Goal: Information Seeking & Learning: Find specific fact

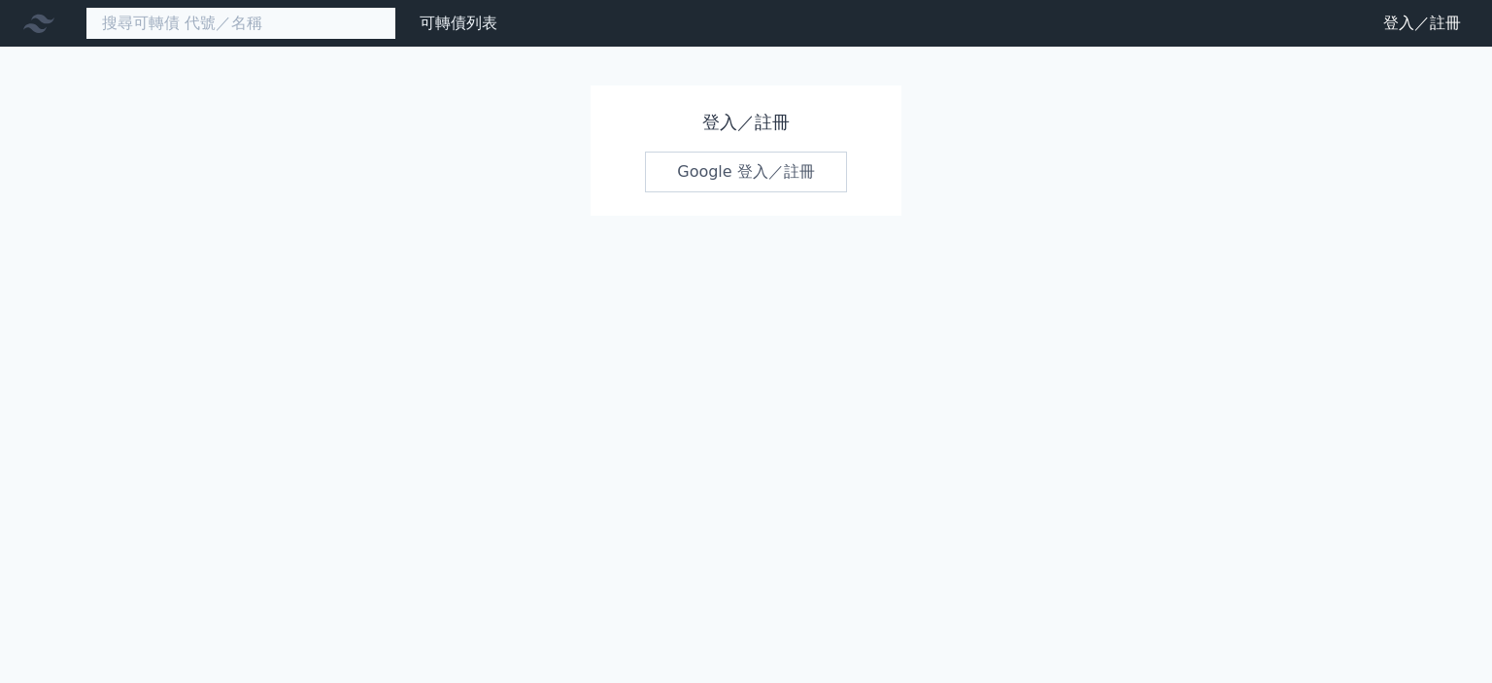
click at [188, 21] on input at bounding box center [240, 23] width 311 height 33
click at [110, 11] on input at bounding box center [240, 23] width 311 height 33
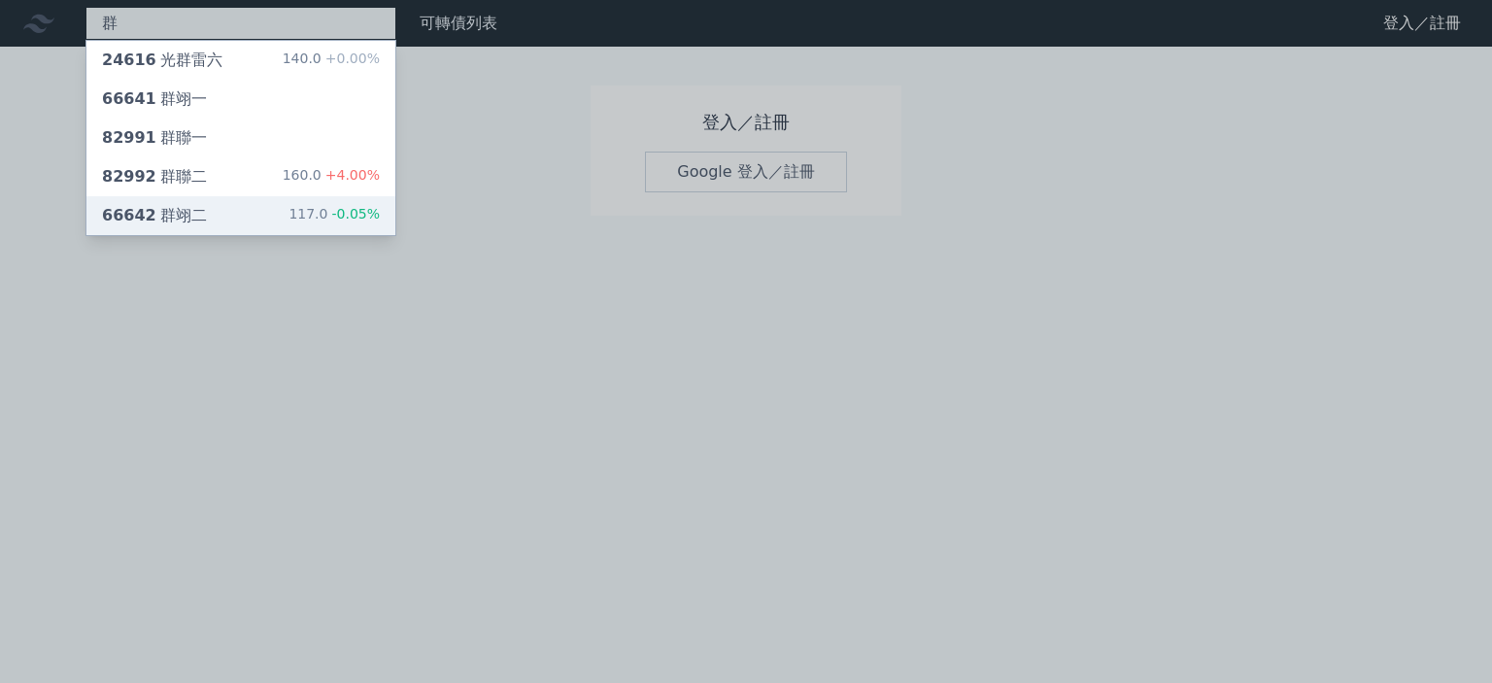
type input "群"
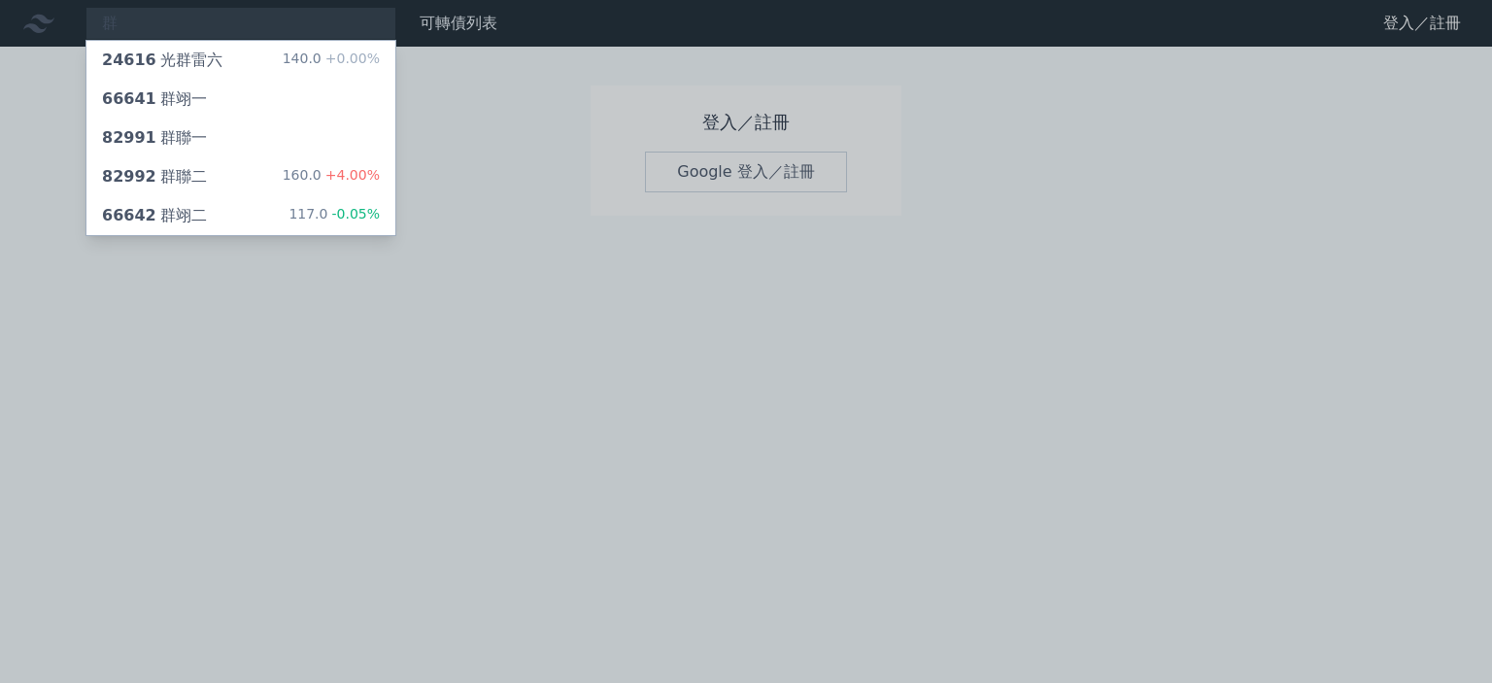
click at [155, 202] on div "群 24616 光群雷六 140.0 +0.00% 66641 群翊一 82991 群聯一 82992 群聯二 160.0 +4.00% 66642 群翊二 …" at bounding box center [746, 341] width 1492 height 683
click at [159, 212] on div "66642 群翊二" at bounding box center [154, 215] width 105 height 23
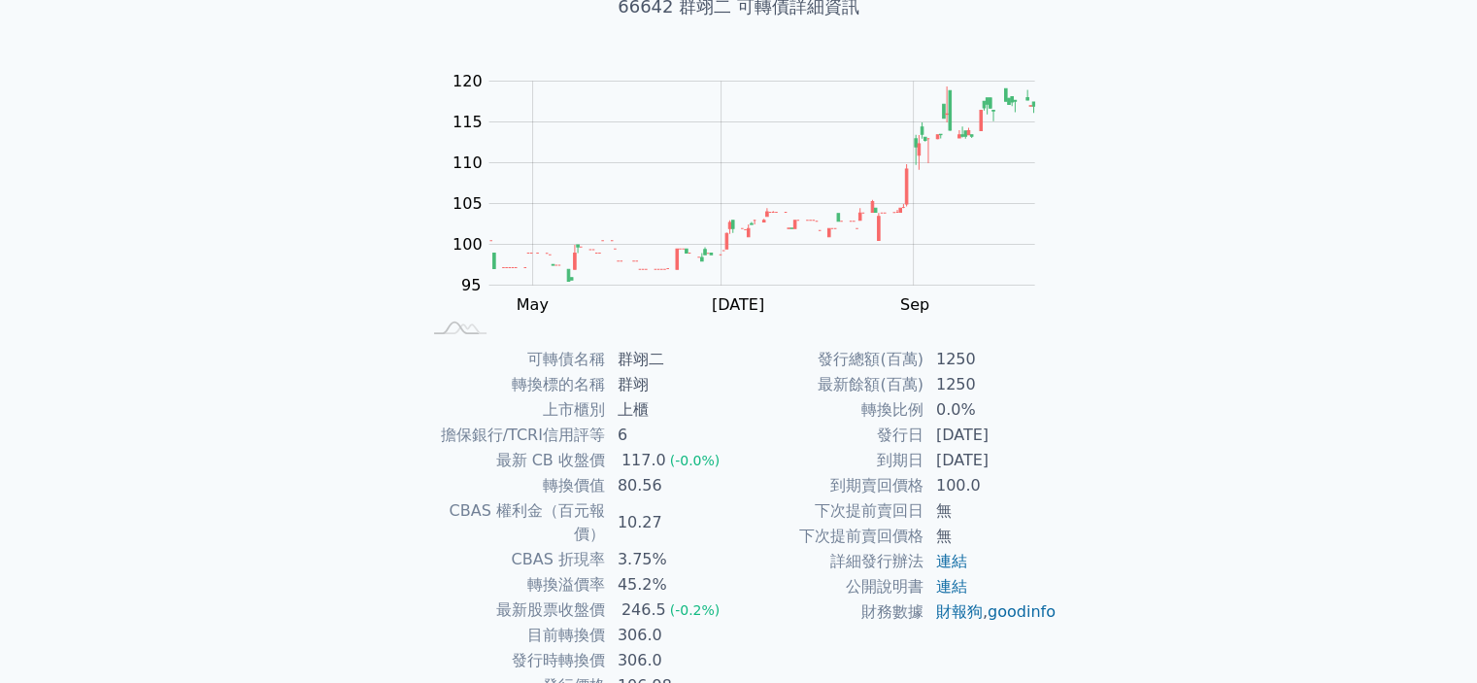
scroll to position [194, 0]
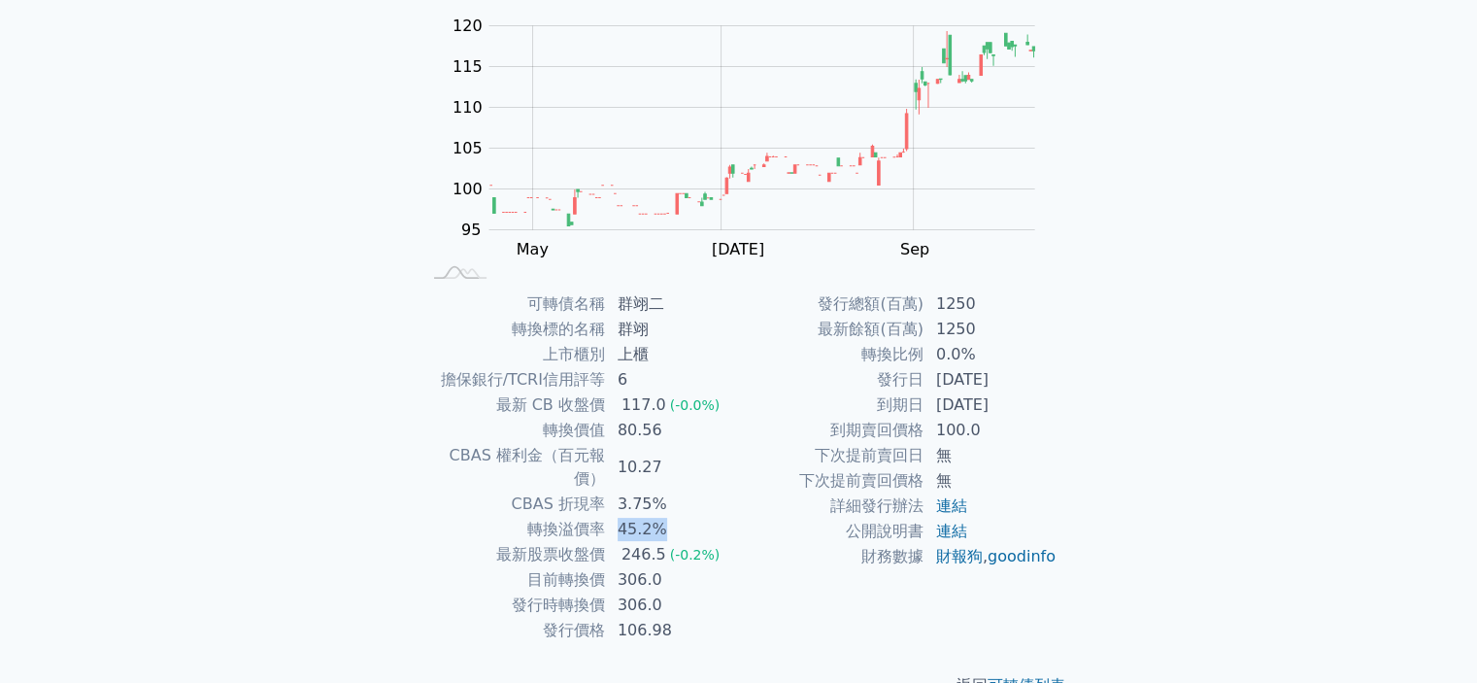
drag, startPoint x: 615, startPoint y: 504, endPoint x: 676, endPoint y: 507, distance: 61.3
click at [676, 517] on td "45.2%" at bounding box center [672, 529] width 133 height 25
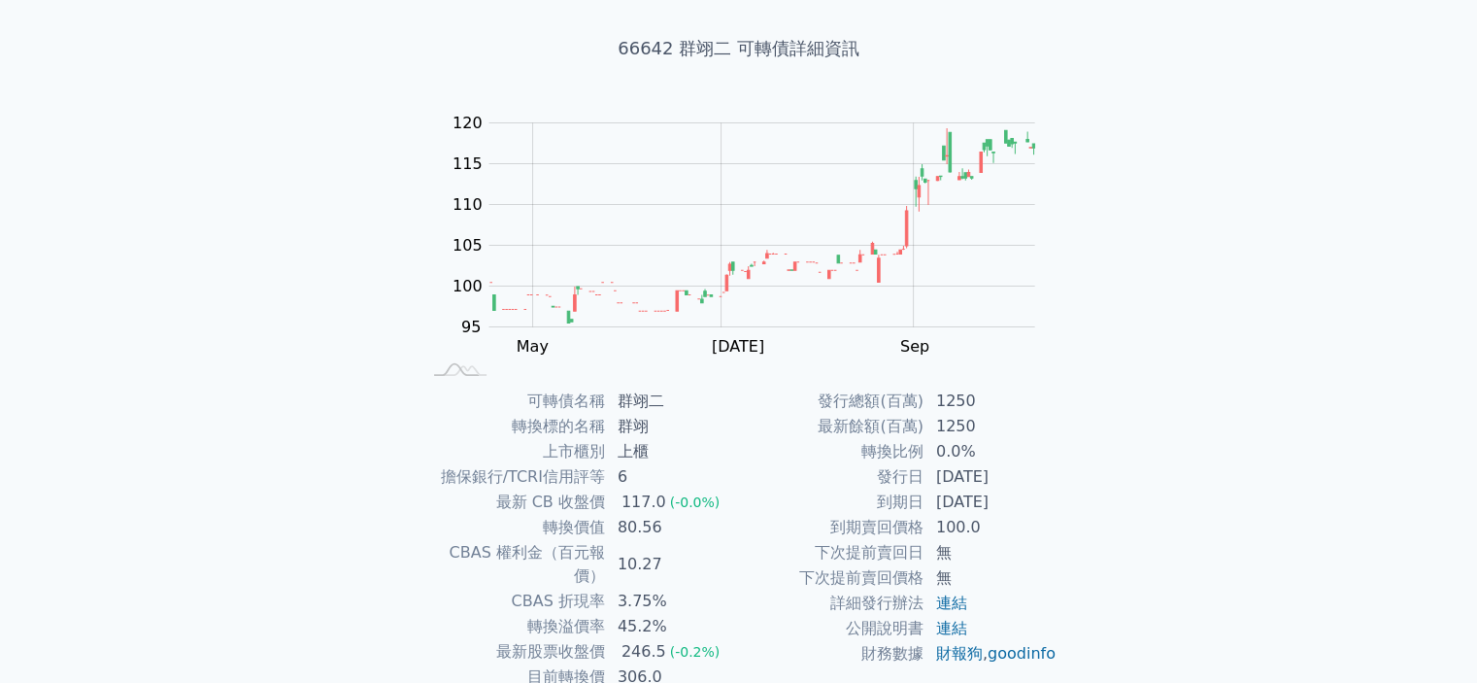
click at [757, 560] on td "下次提前賣回日" at bounding box center [831, 552] width 185 height 25
